Goal: Task Accomplishment & Management: Complete application form

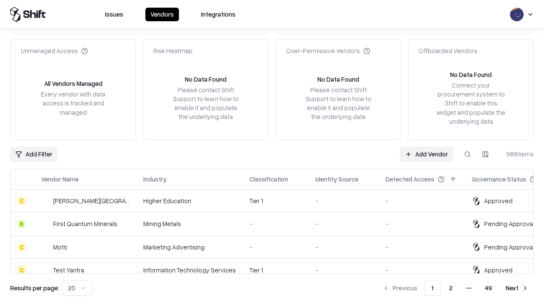
click at [426, 154] on link "Add Vendor" at bounding box center [426, 154] width 53 height 15
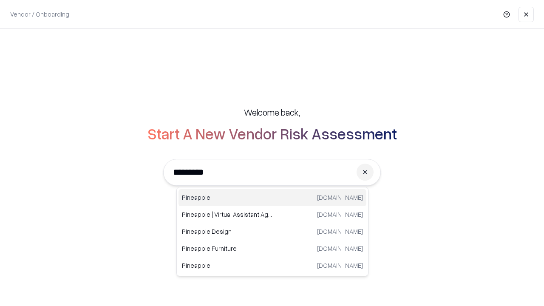
click at [273, 198] on div "Pineapple pineappleenergy.com" at bounding box center [273, 197] width 188 height 17
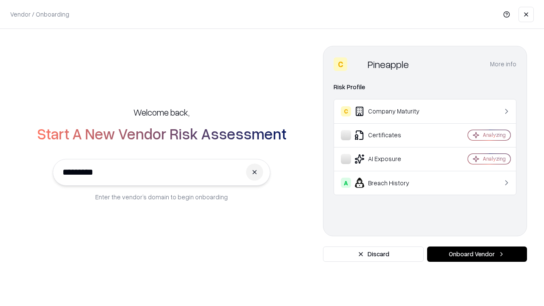
type input "*********"
click at [477, 254] on button "Onboard Vendor" at bounding box center [477, 254] width 100 height 15
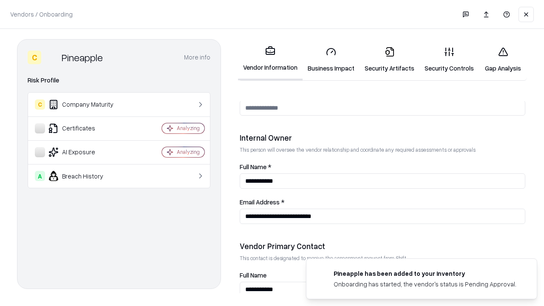
scroll to position [440, 0]
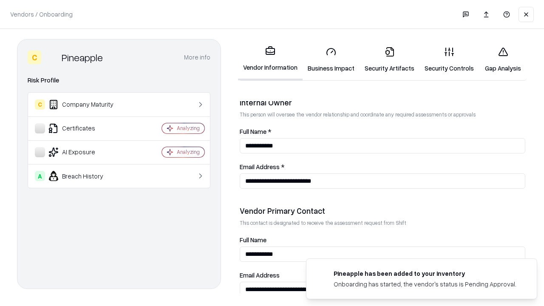
click at [331, 60] on link "Business Impact" at bounding box center [331, 60] width 57 height 40
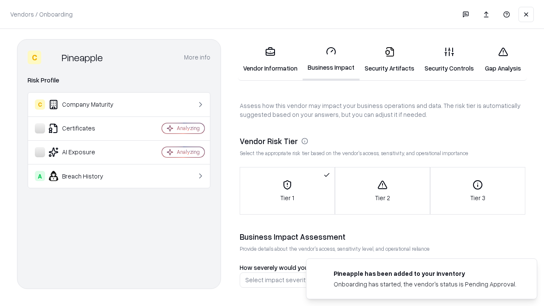
click at [389, 60] on link "Security Artifacts" at bounding box center [390, 60] width 60 height 40
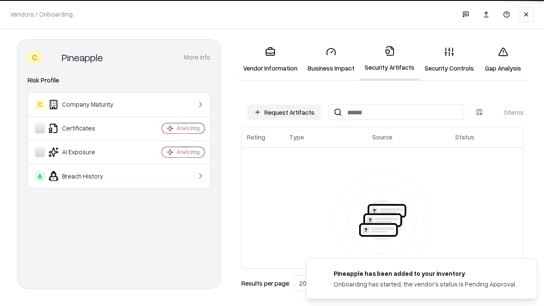
click at [284, 112] on button "Request Artifacts" at bounding box center [284, 112] width 74 height 15
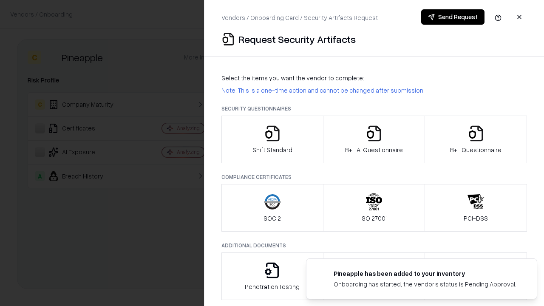
click at [272, 139] on icon "button" at bounding box center [272, 133] width 17 height 17
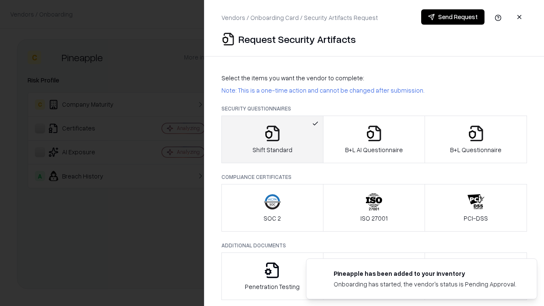
click at [453, 17] on button "Send Request" at bounding box center [452, 16] width 63 height 15
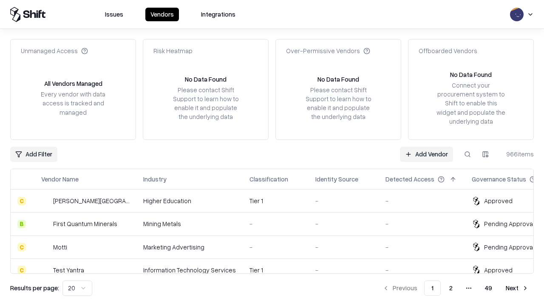
click at [468, 154] on button at bounding box center [467, 154] width 15 height 15
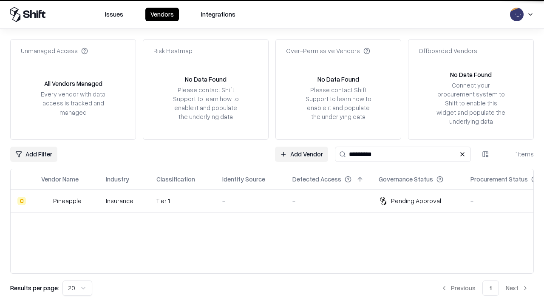
type input "*********"
click at [277, 201] on div "-" at bounding box center [250, 200] width 57 height 9
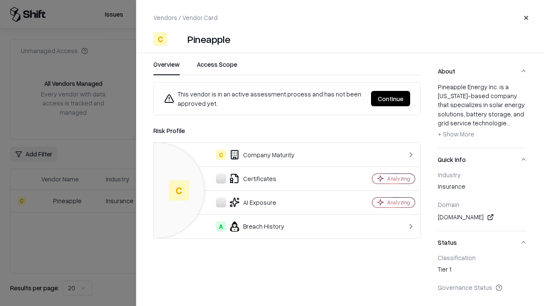
click at [391, 99] on button "Continue" at bounding box center [390, 98] width 39 height 15
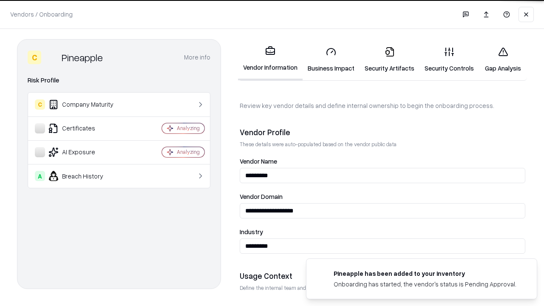
click at [389, 60] on link "Security Artifacts" at bounding box center [390, 60] width 60 height 40
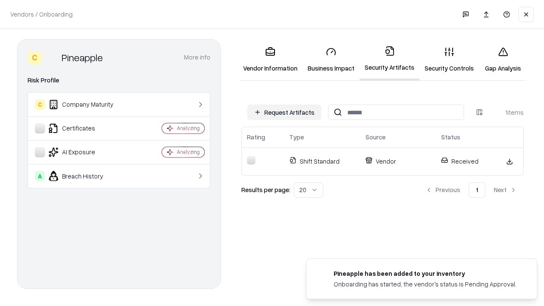
click at [449, 60] on link "Security Controls" at bounding box center [450, 60] width 60 height 40
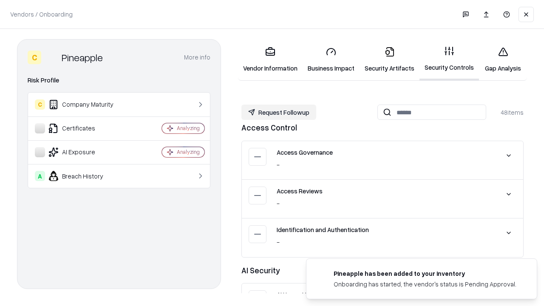
click at [279, 112] on button "Request Followup" at bounding box center [278, 112] width 75 height 15
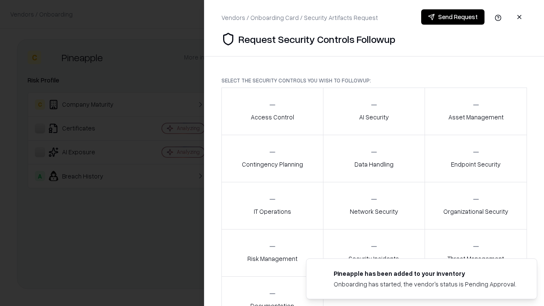
click at [272, 111] on div "Access Control" at bounding box center [272, 111] width 43 height 21
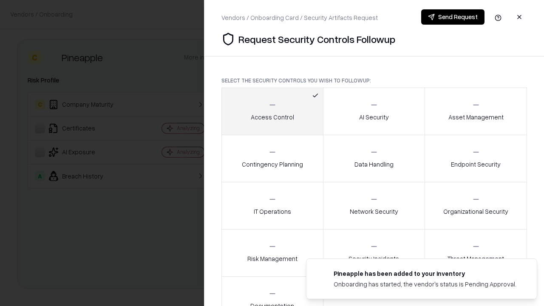
click at [453, 17] on button "Send Request" at bounding box center [452, 16] width 63 height 15
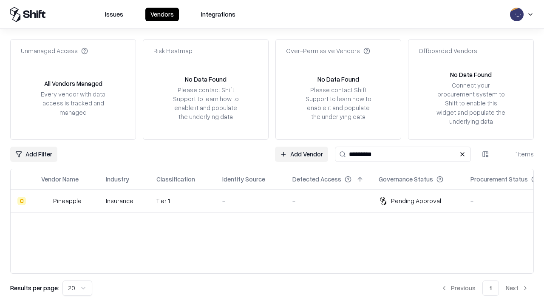
type input "*********"
click at [277, 201] on div "-" at bounding box center [250, 200] width 57 height 9
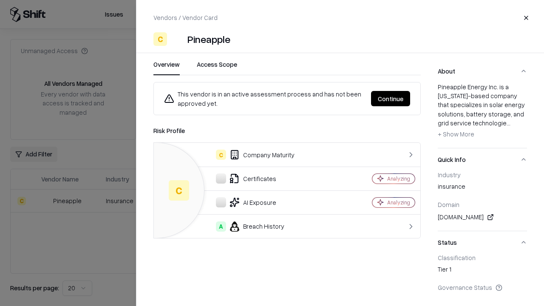
click at [391, 99] on button "Continue" at bounding box center [390, 98] width 39 height 15
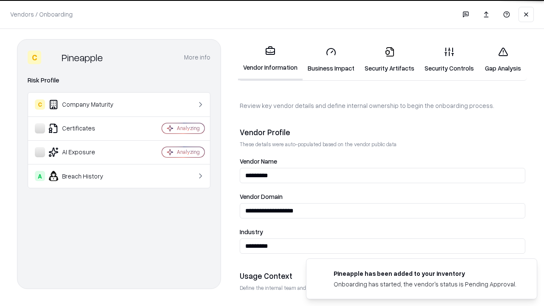
click at [503, 60] on link "Gap Analysis" at bounding box center [503, 60] width 48 height 40
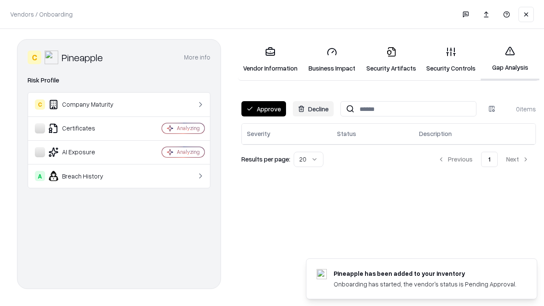
click at [264, 109] on button "Approve" at bounding box center [263, 108] width 45 height 15
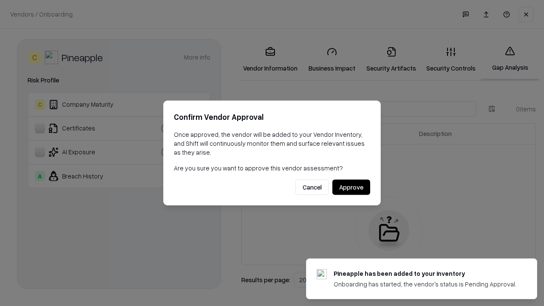
click at [351, 187] on button "Approve" at bounding box center [351, 187] width 38 height 15
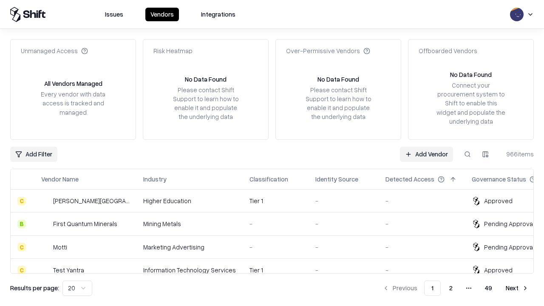
type input "*********"
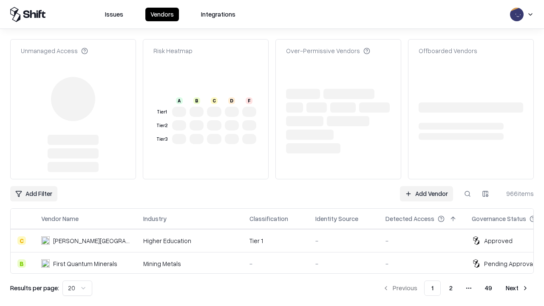
click at [426, 186] on link "Add Vendor" at bounding box center [426, 193] width 53 height 15
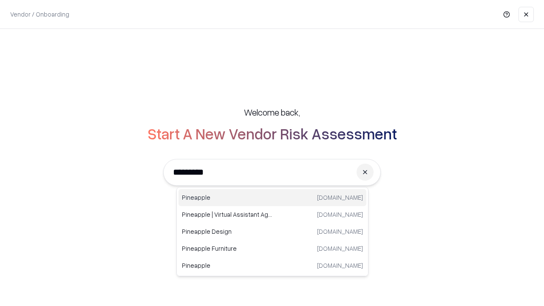
click at [273, 198] on div "Pineapple [DOMAIN_NAME]" at bounding box center [273, 197] width 188 height 17
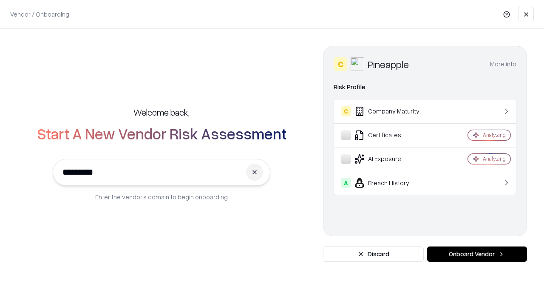
type input "*********"
click at [477, 254] on button "Onboard Vendor" at bounding box center [477, 254] width 100 height 15
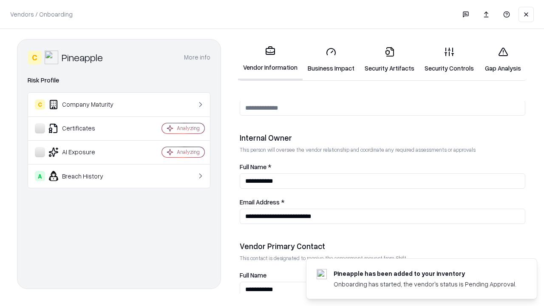
scroll to position [440, 0]
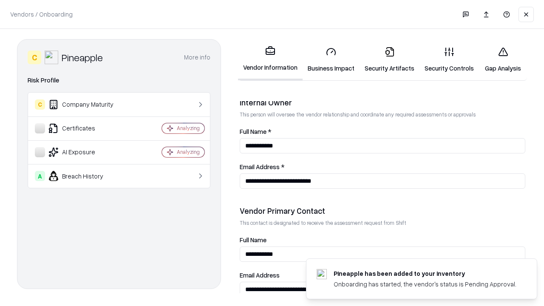
click at [503, 60] on link "Gap Analysis" at bounding box center [503, 60] width 48 height 40
